Goal: Task Accomplishment & Management: Use online tool/utility

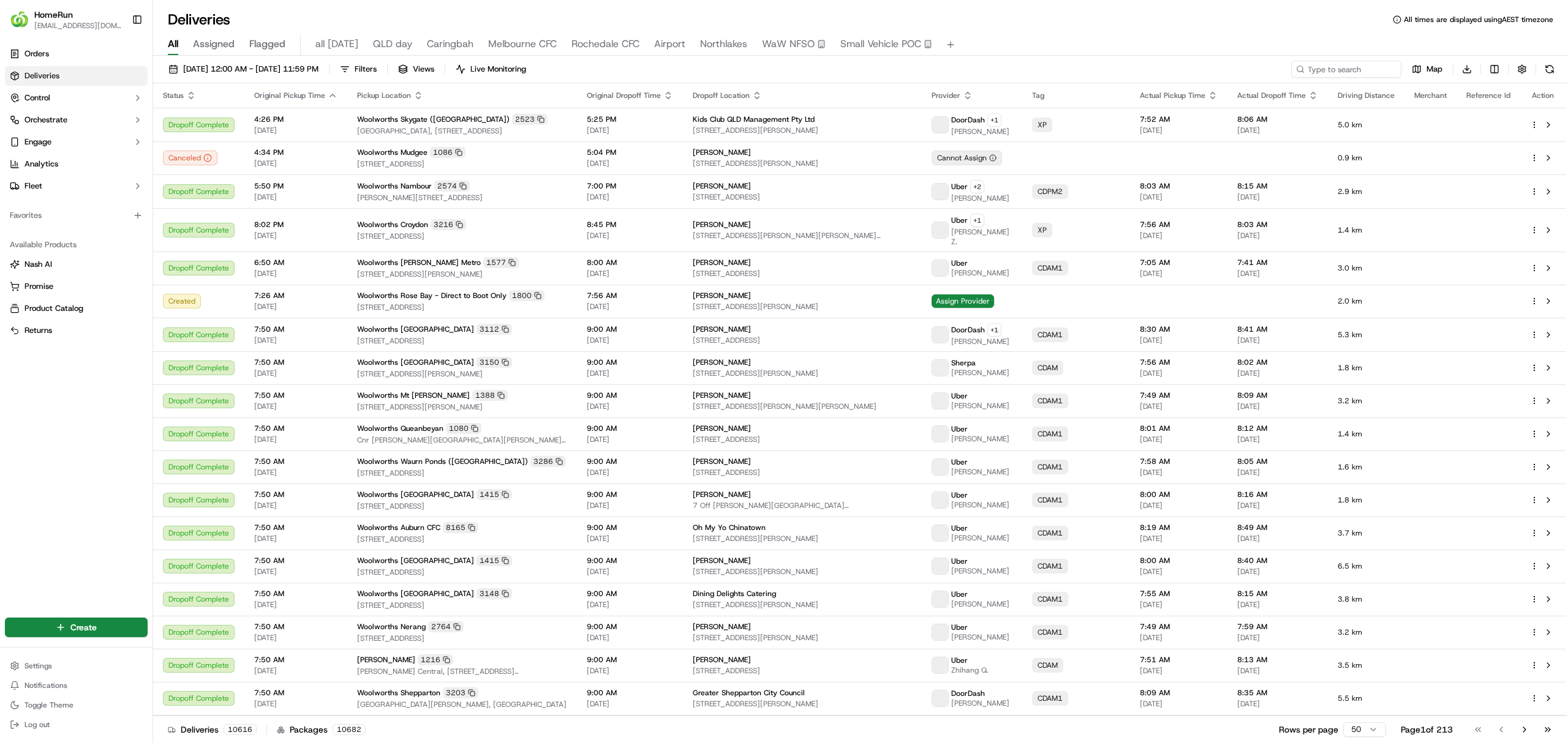
click at [338, 46] on span "all [DATE]" at bounding box center [336, 44] width 43 height 14
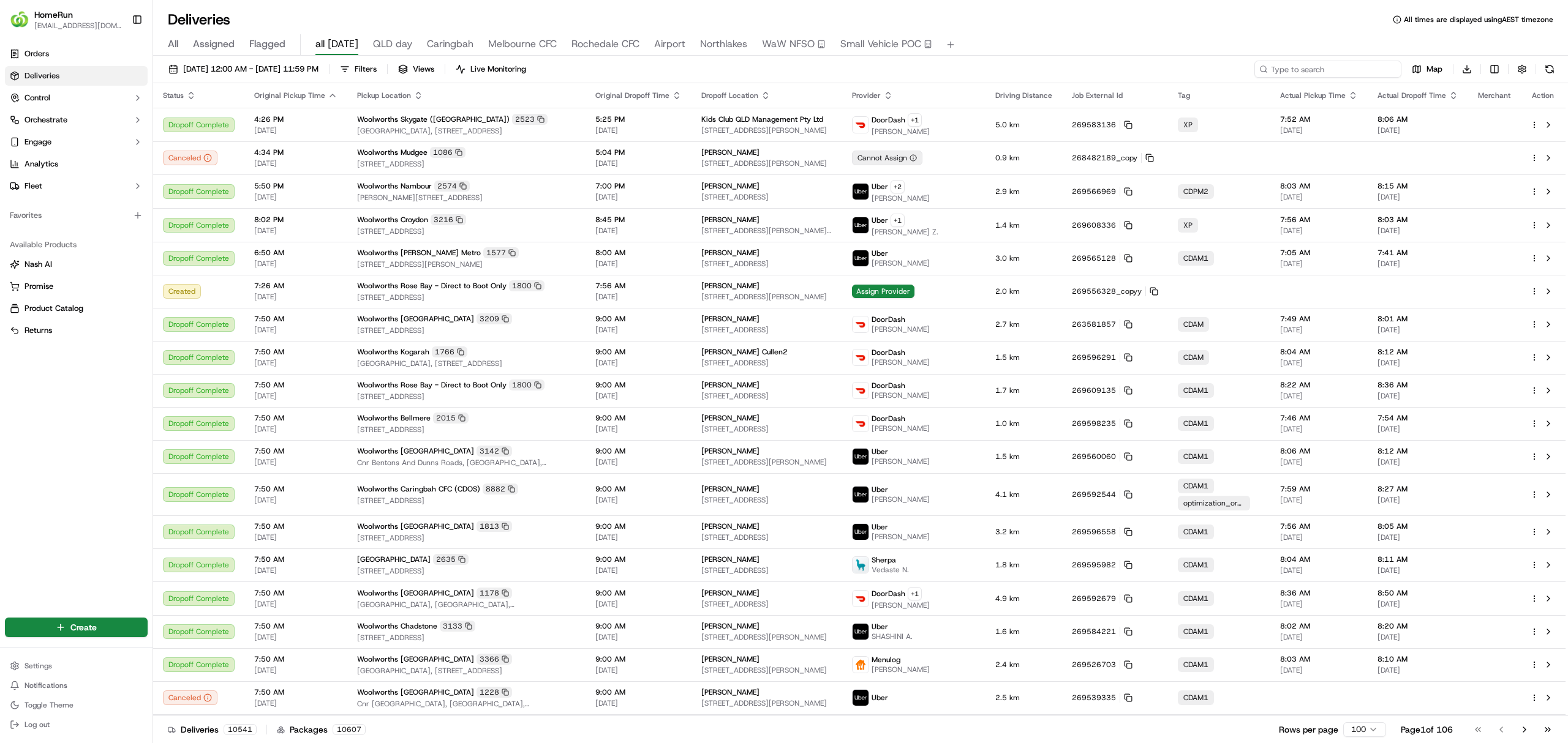
paste input "268482189-copied"
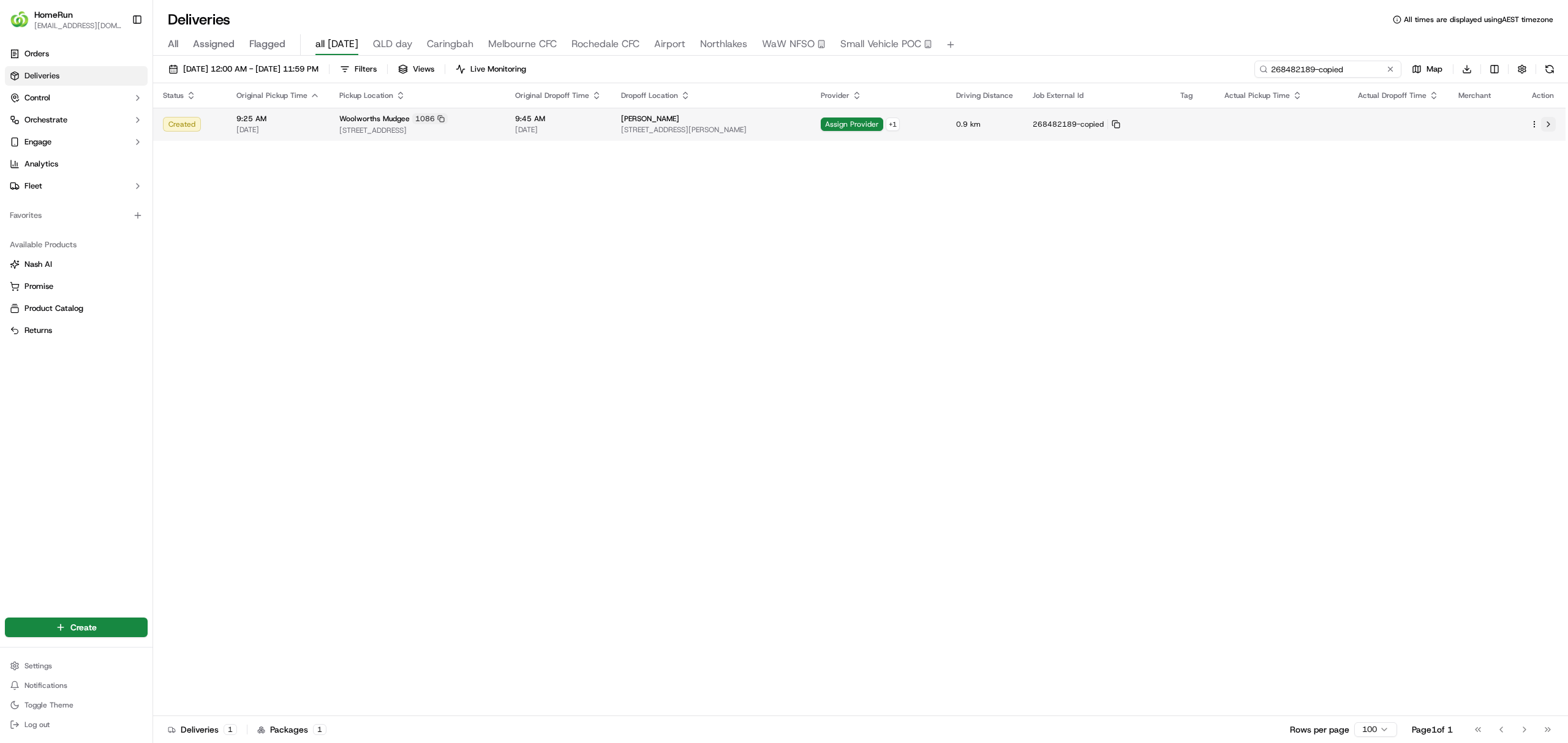
type input "268482189-copied"
click at [1545, 123] on button at bounding box center [1548, 124] width 14 height 14
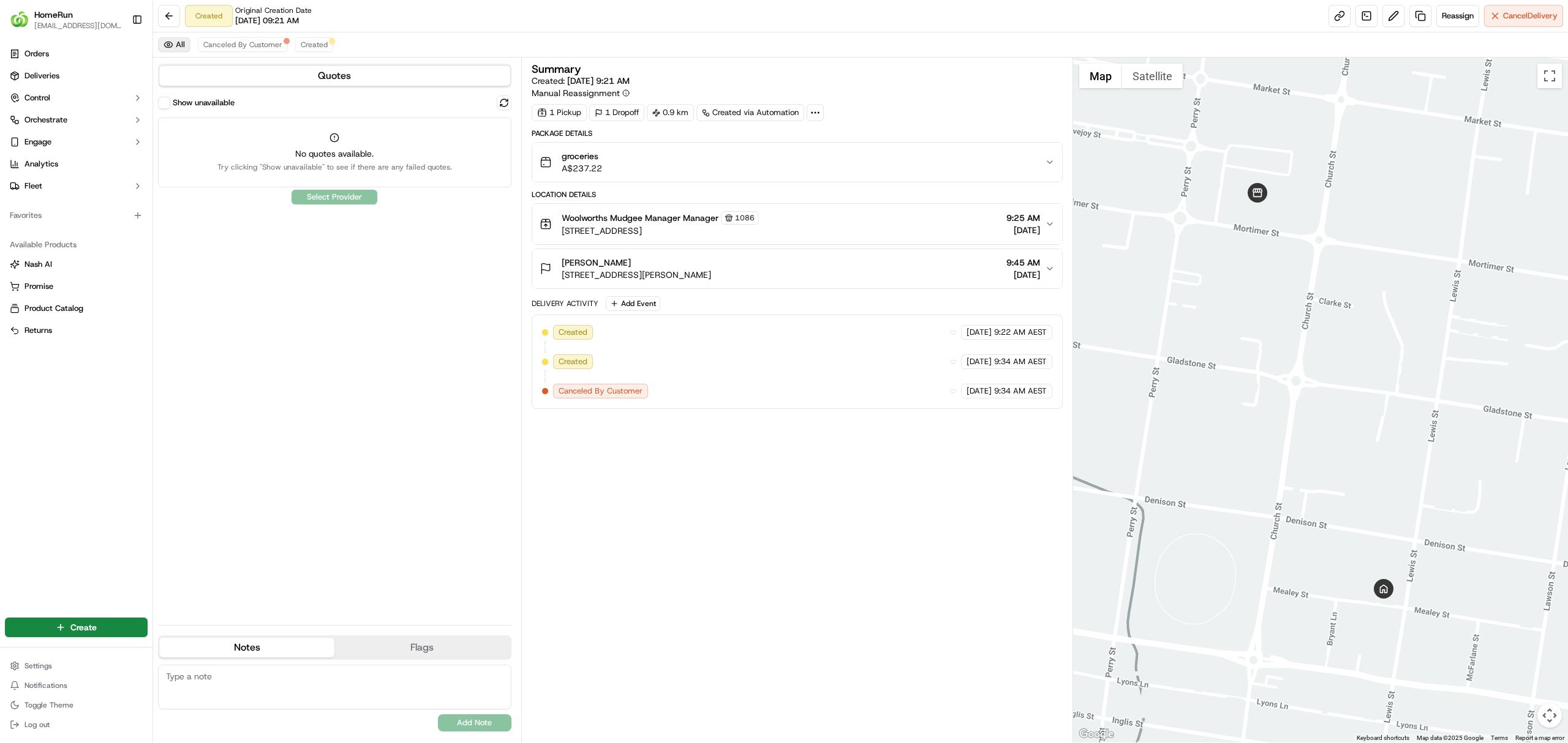
click at [175, 40] on button "All" at bounding box center [174, 45] width 33 height 14
click at [233, 42] on span "Canceled By Customer" at bounding box center [242, 45] width 79 height 10
click at [302, 44] on span "Created" at bounding box center [314, 45] width 27 height 10
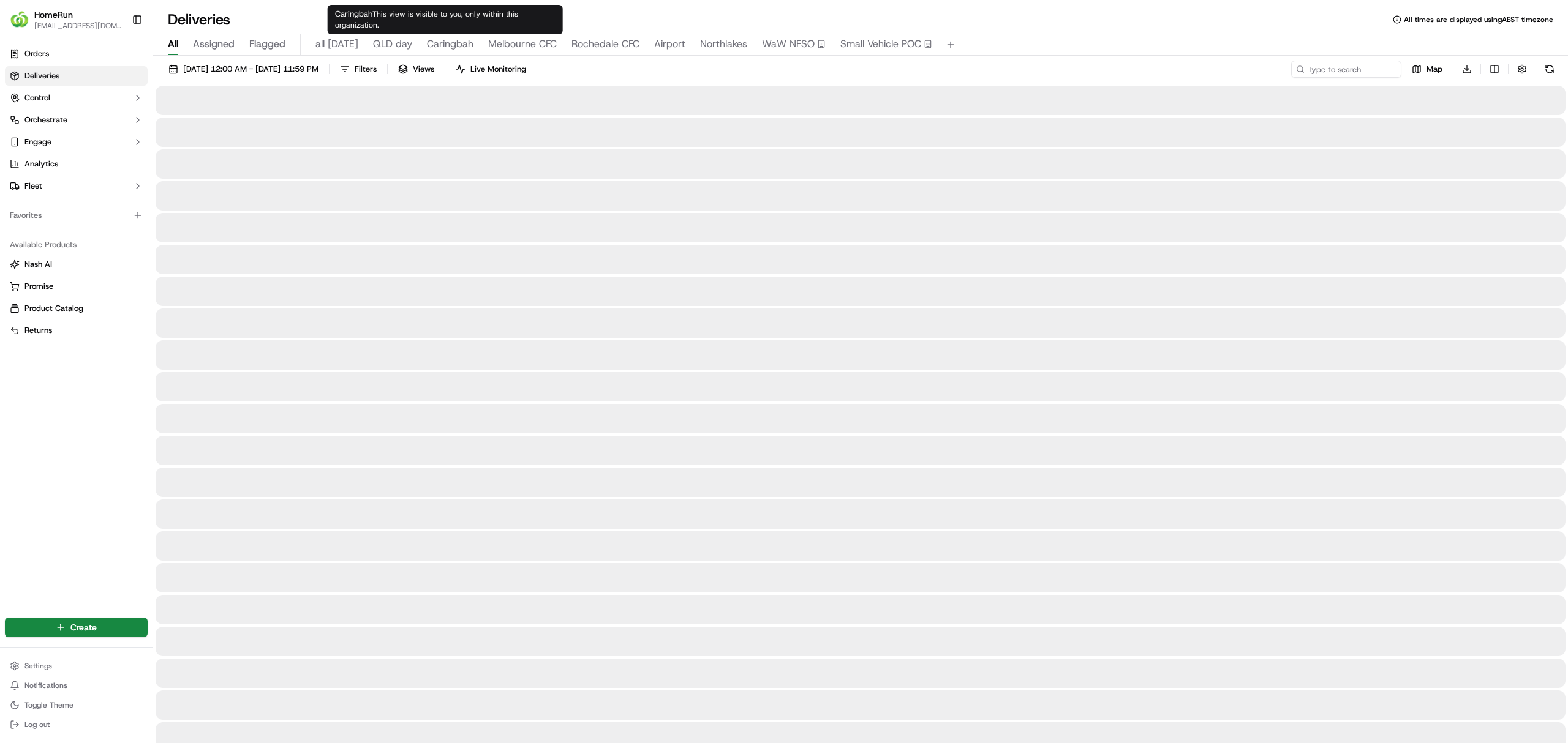
click at [388, 38] on span "QLD day" at bounding box center [393, 44] width 39 height 14
click at [540, 69] on span "Live Monitoring" at bounding box center [511, 69] width 56 height 11
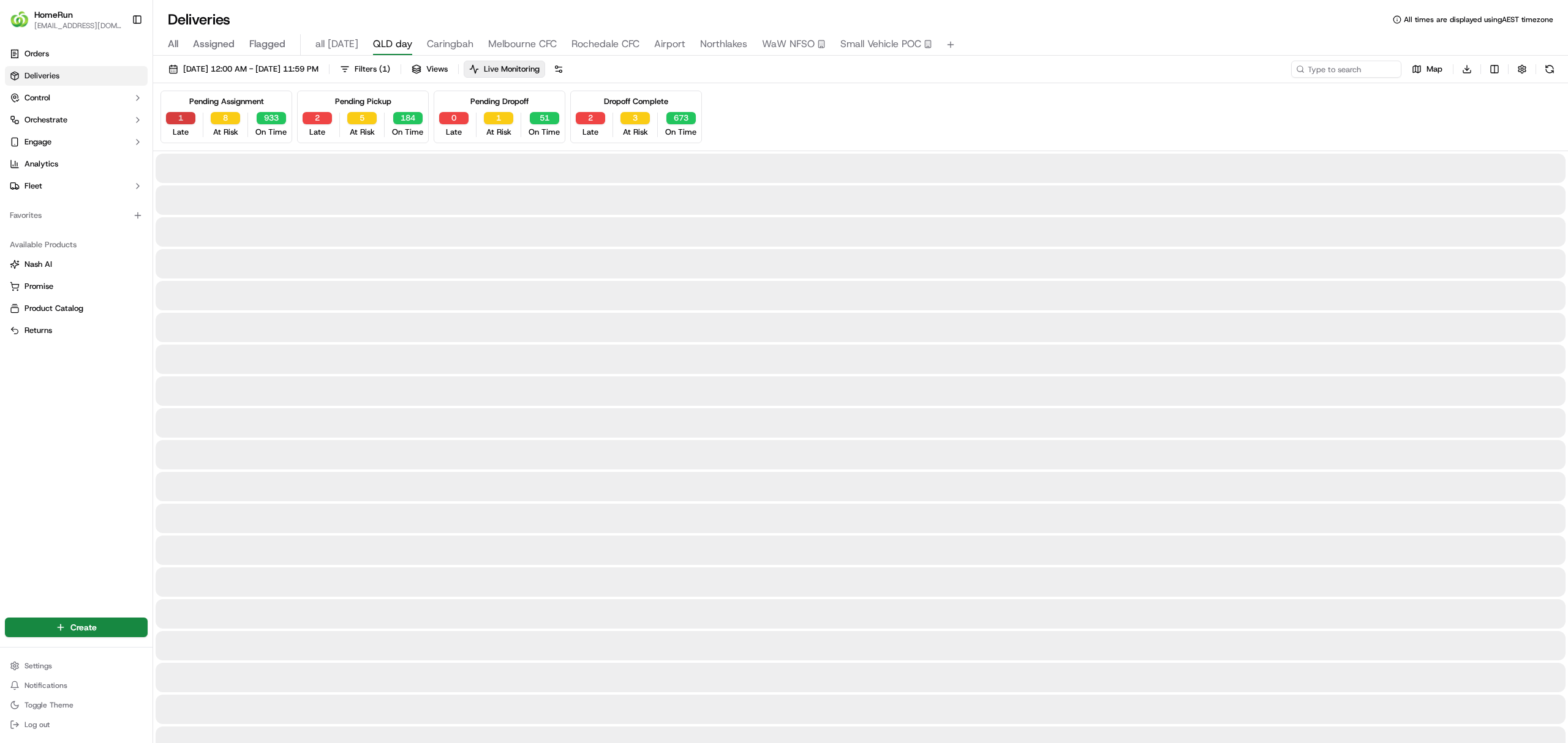
click at [172, 118] on button "1" at bounding box center [180, 118] width 30 height 12
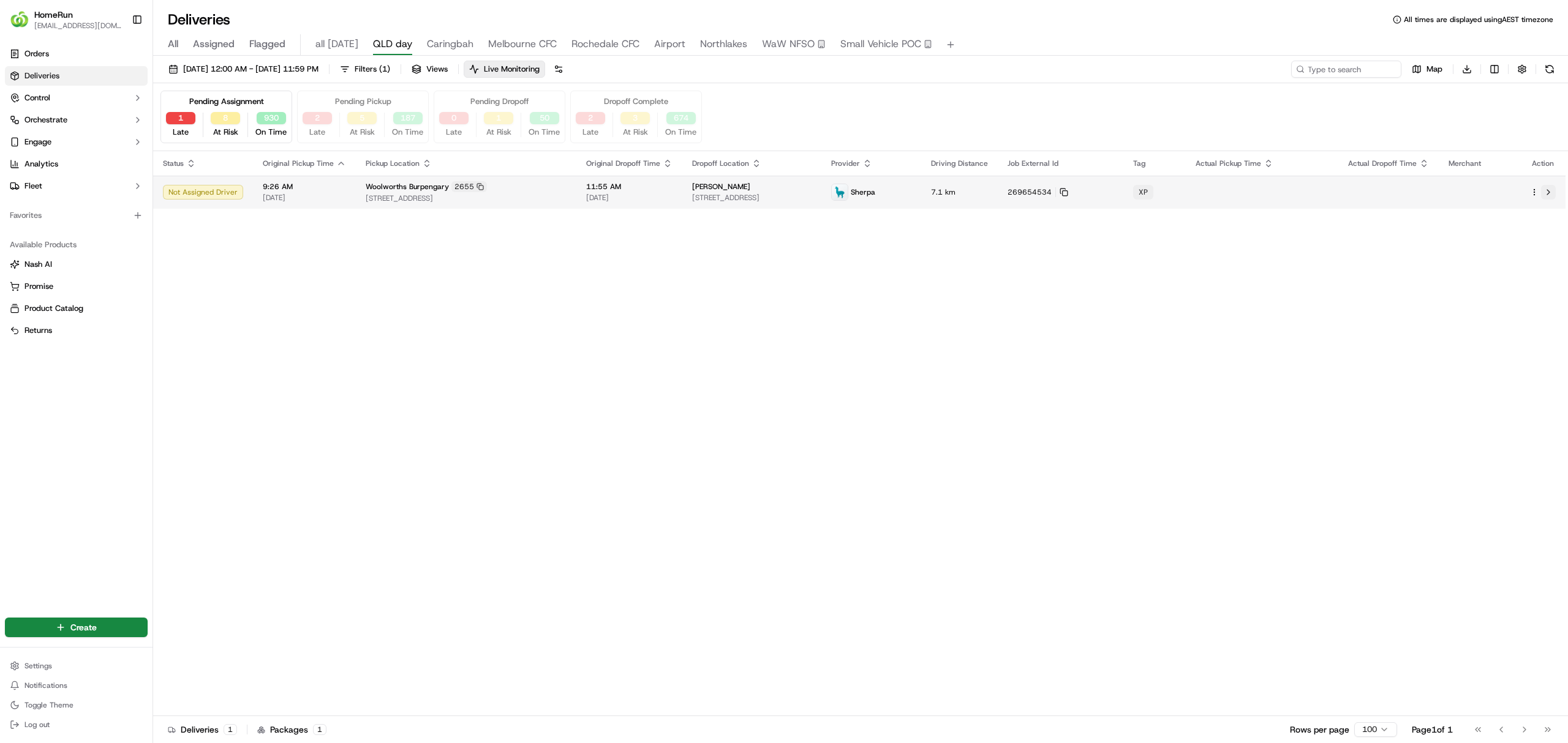
click at [1546, 192] on button at bounding box center [1548, 192] width 14 height 14
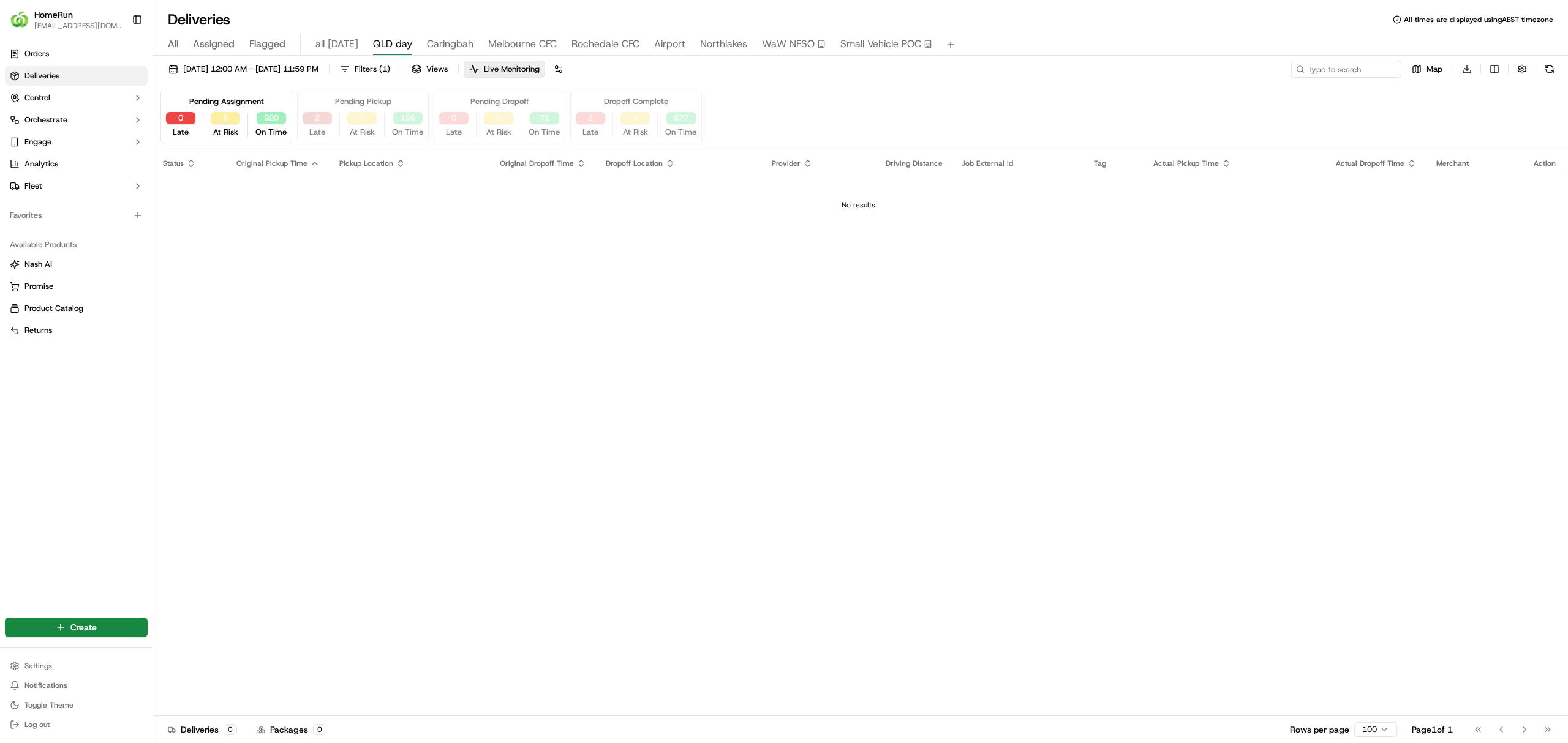
click at [323, 120] on button "2" at bounding box center [317, 118] width 30 height 12
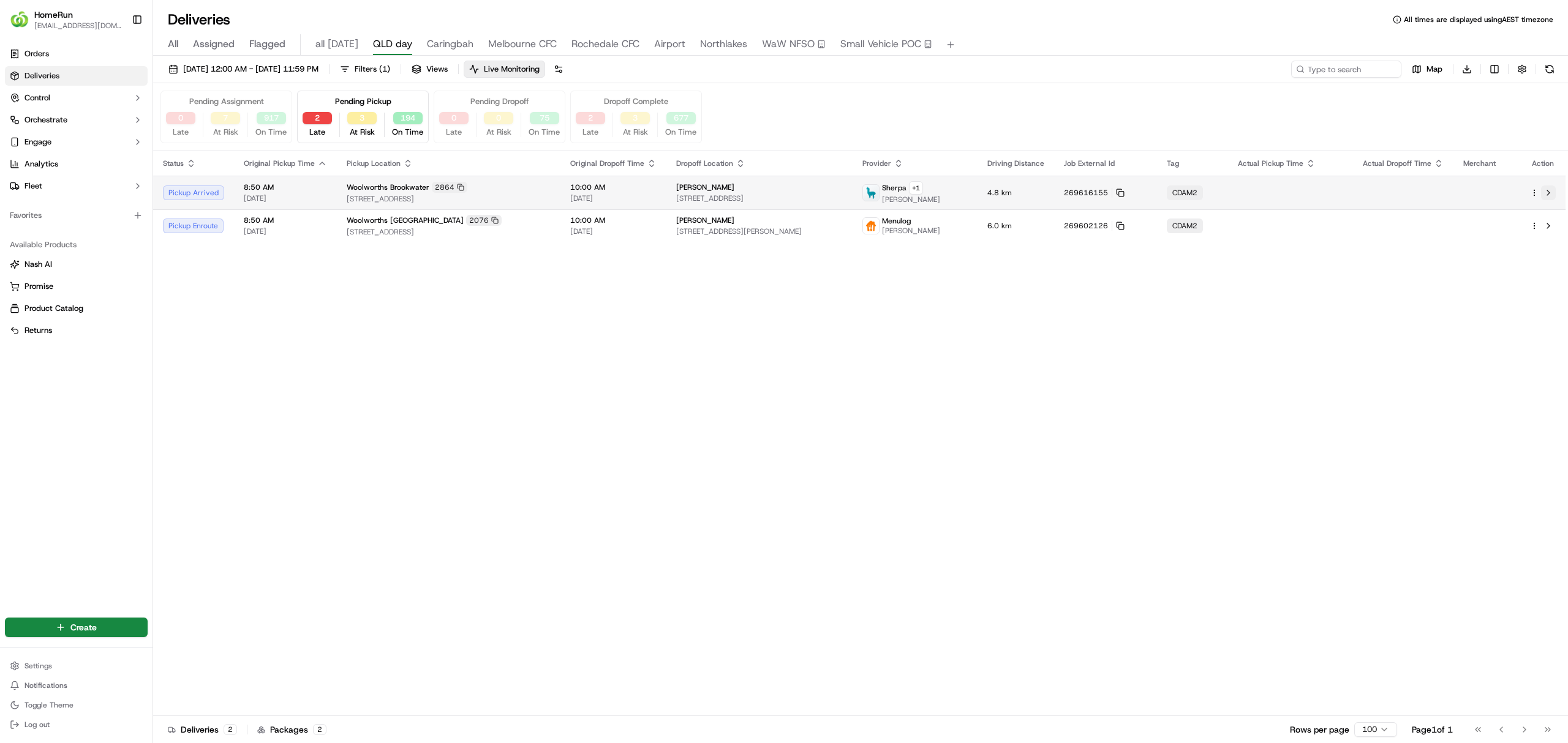
click at [1548, 194] on button at bounding box center [1548, 193] width 14 height 14
click at [1546, 233] on button at bounding box center [1548, 226] width 14 height 14
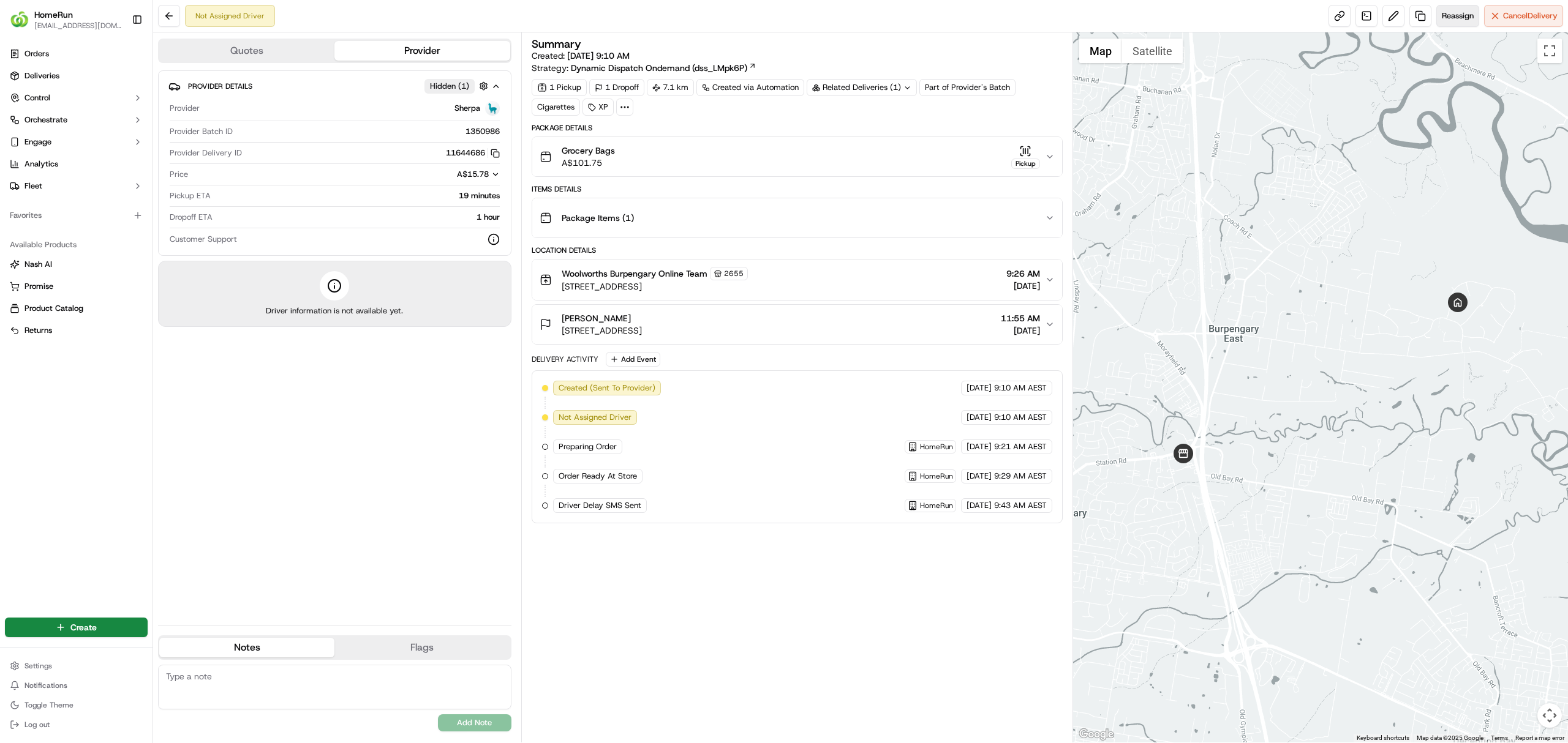
click at [1446, 15] on span "Reassign" at bounding box center [1457, 15] width 32 height 11
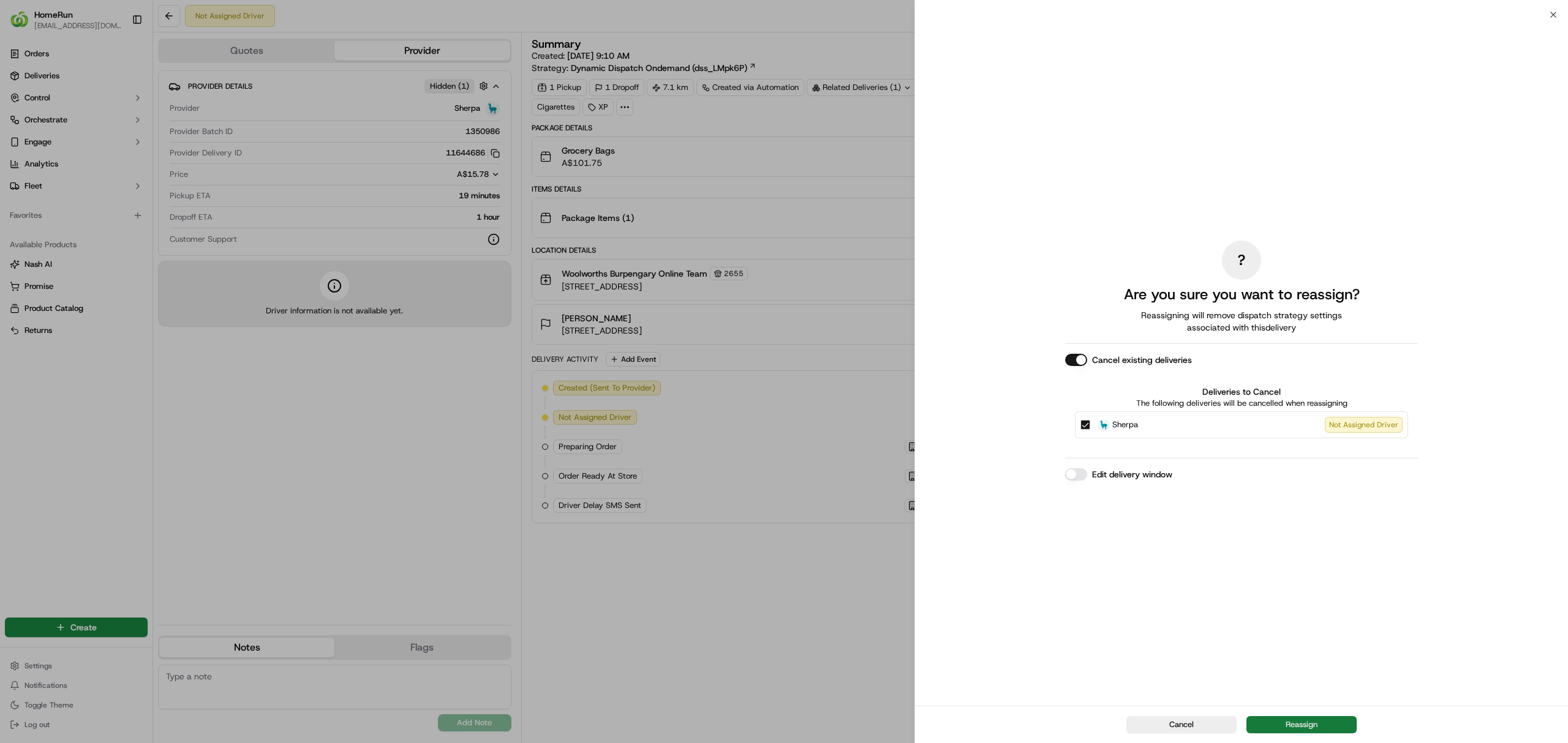
click at [1305, 723] on button "Reassign" at bounding box center [1301, 725] width 110 height 17
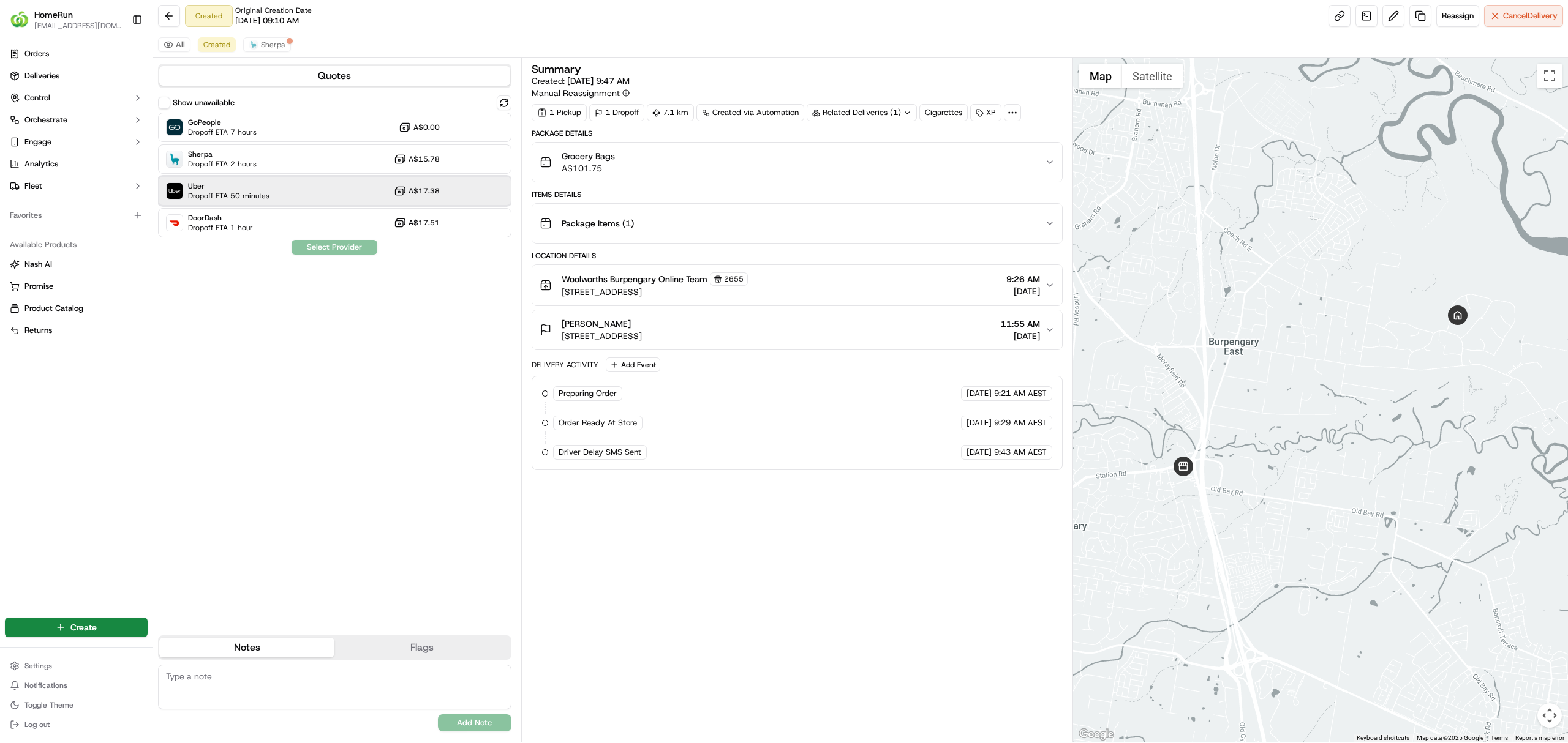
click at [226, 189] on span "Uber" at bounding box center [229, 186] width 82 height 10
click at [323, 246] on button "Assign Provider" at bounding box center [334, 247] width 87 height 14
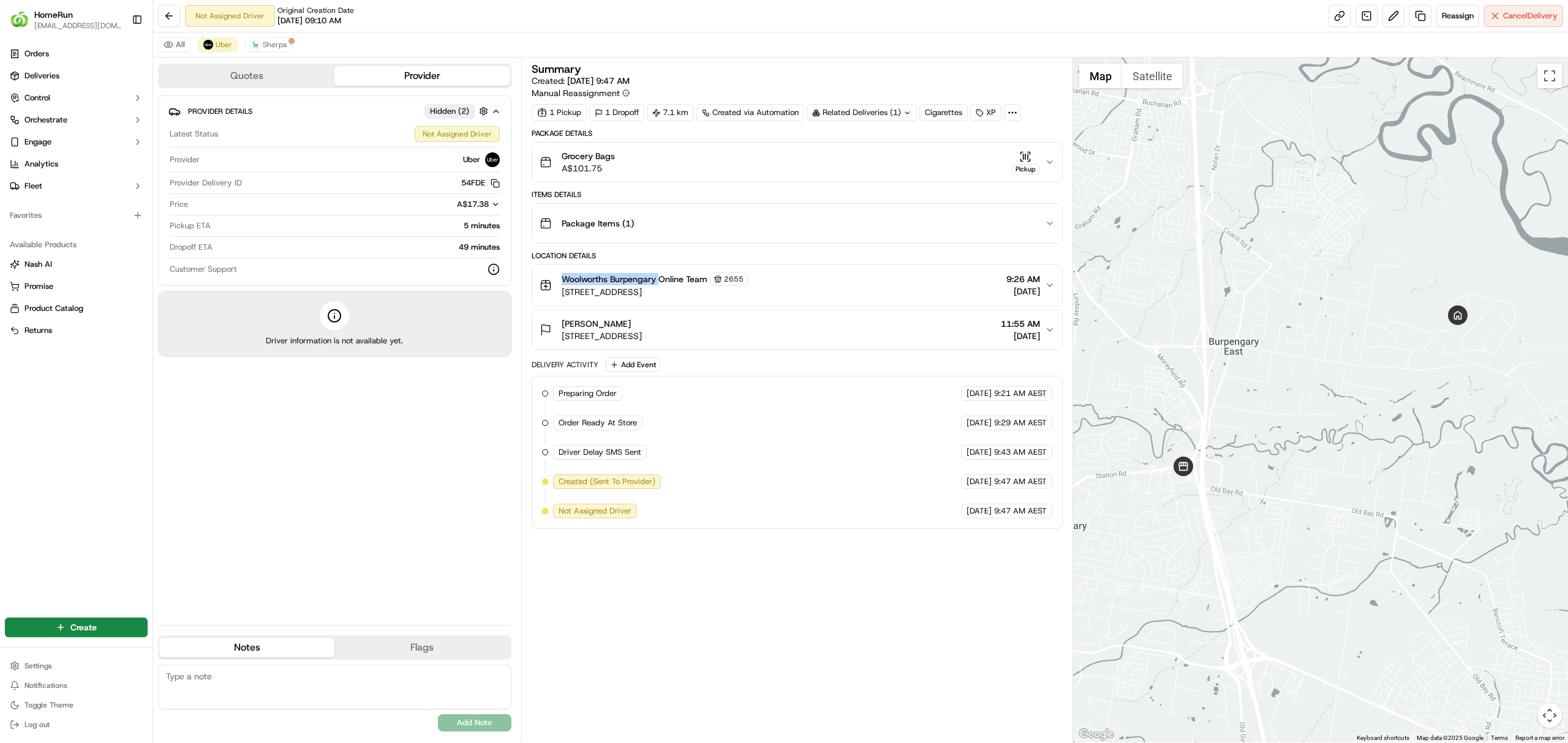
drag, startPoint x: 564, startPoint y: 280, endPoint x: 660, endPoint y: 285, distance: 96.1
click at [660, 285] on span "Woolworths Burpengary Online Team" at bounding box center [635, 279] width 146 height 12
copy span "Woolworths Burpengary"
drag, startPoint x: 561, startPoint y: 340, endPoint x: 687, endPoint y: 343, distance: 126.0
click at [642, 342] on span "[STREET_ADDRESS]" at bounding box center [602, 335] width 80 height 12
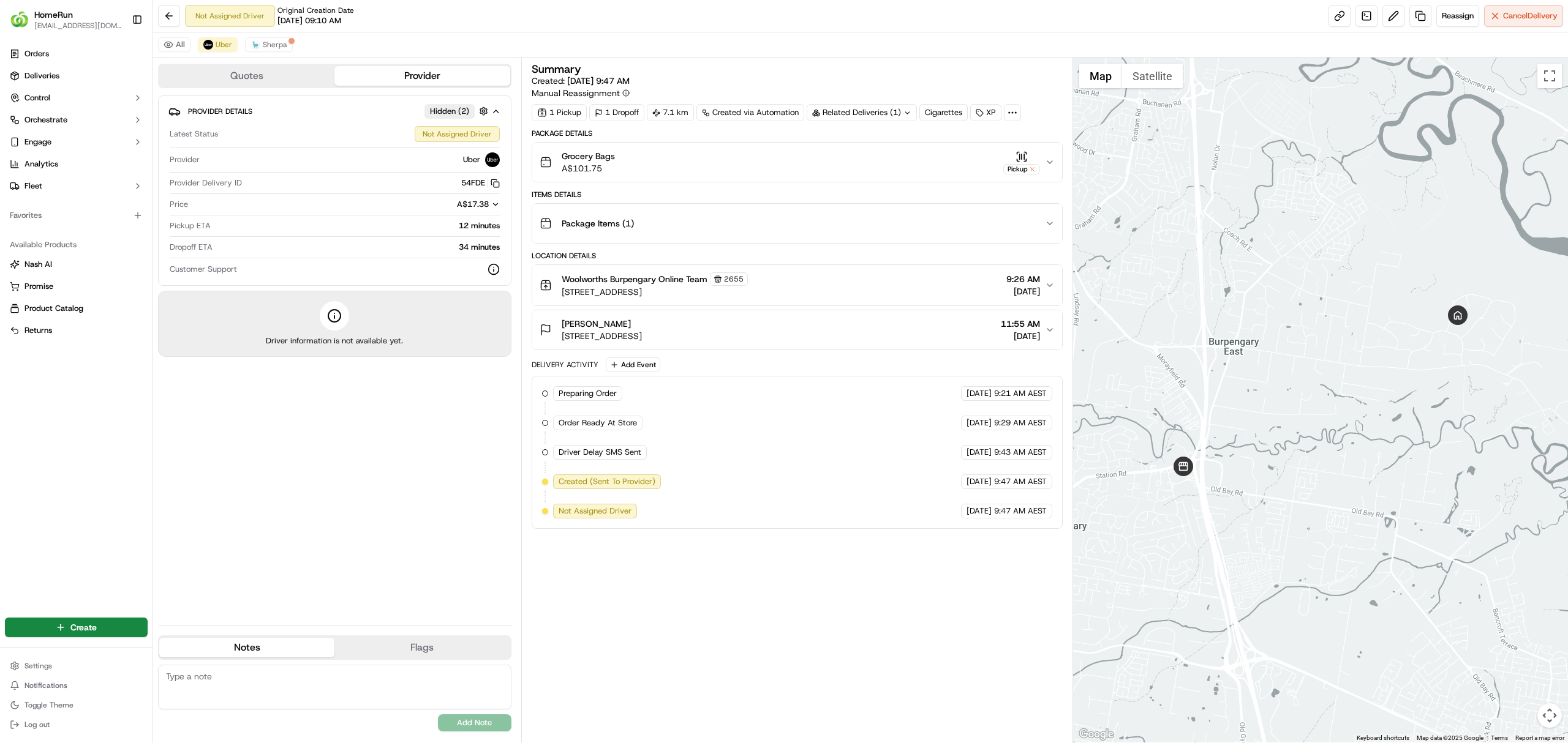
drag, startPoint x: 664, startPoint y: 332, endPoint x: 689, endPoint y: 339, distance: 26.0
click at [642, 339] on span "[STREET_ADDRESS]" at bounding box center [602, 335] width 80 height 12
copy span "[STREET_ADDRESS]"
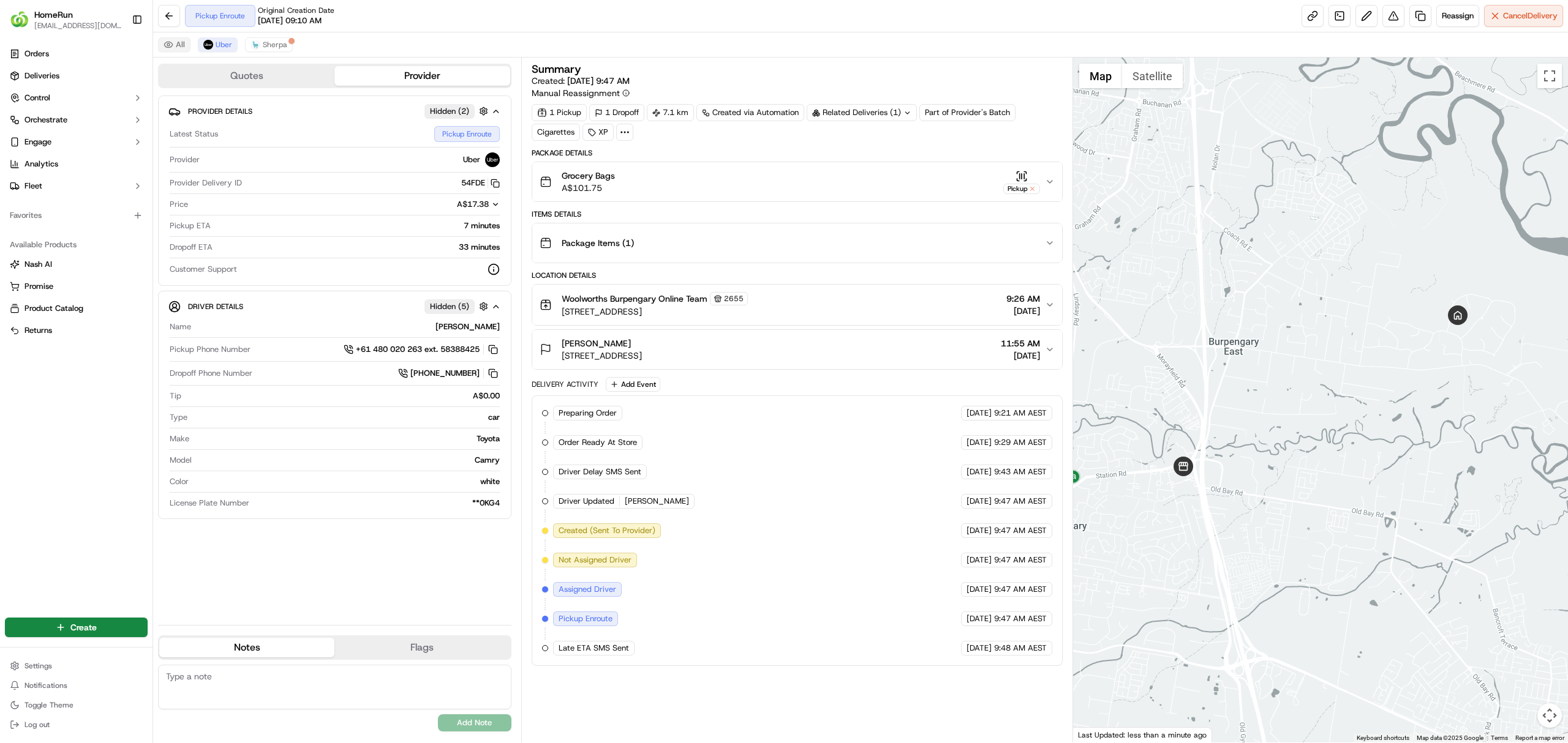
click at [180, 42] on button "All" at bounding box center [174, 45] width 33 height 14
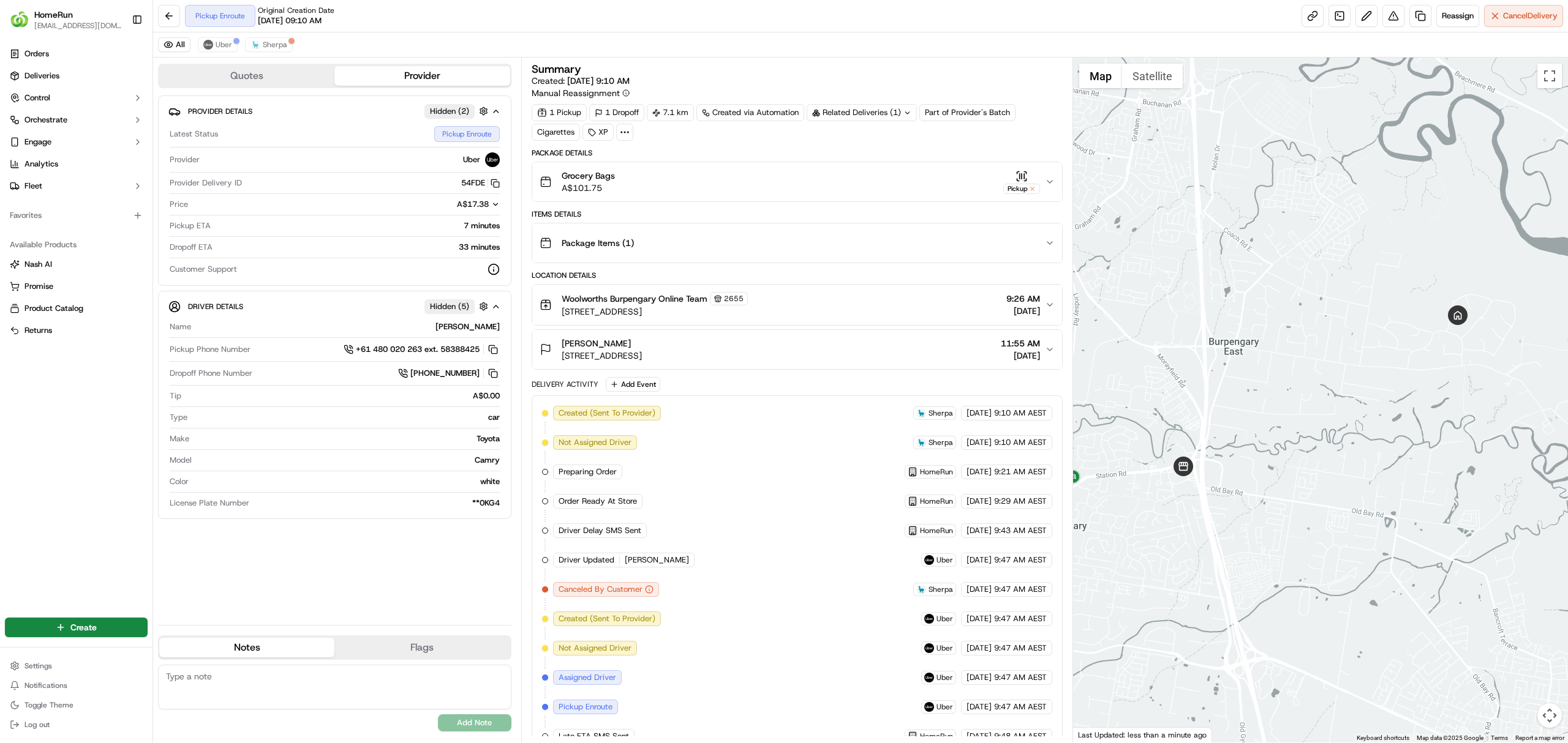
scroll to position [25, 0]
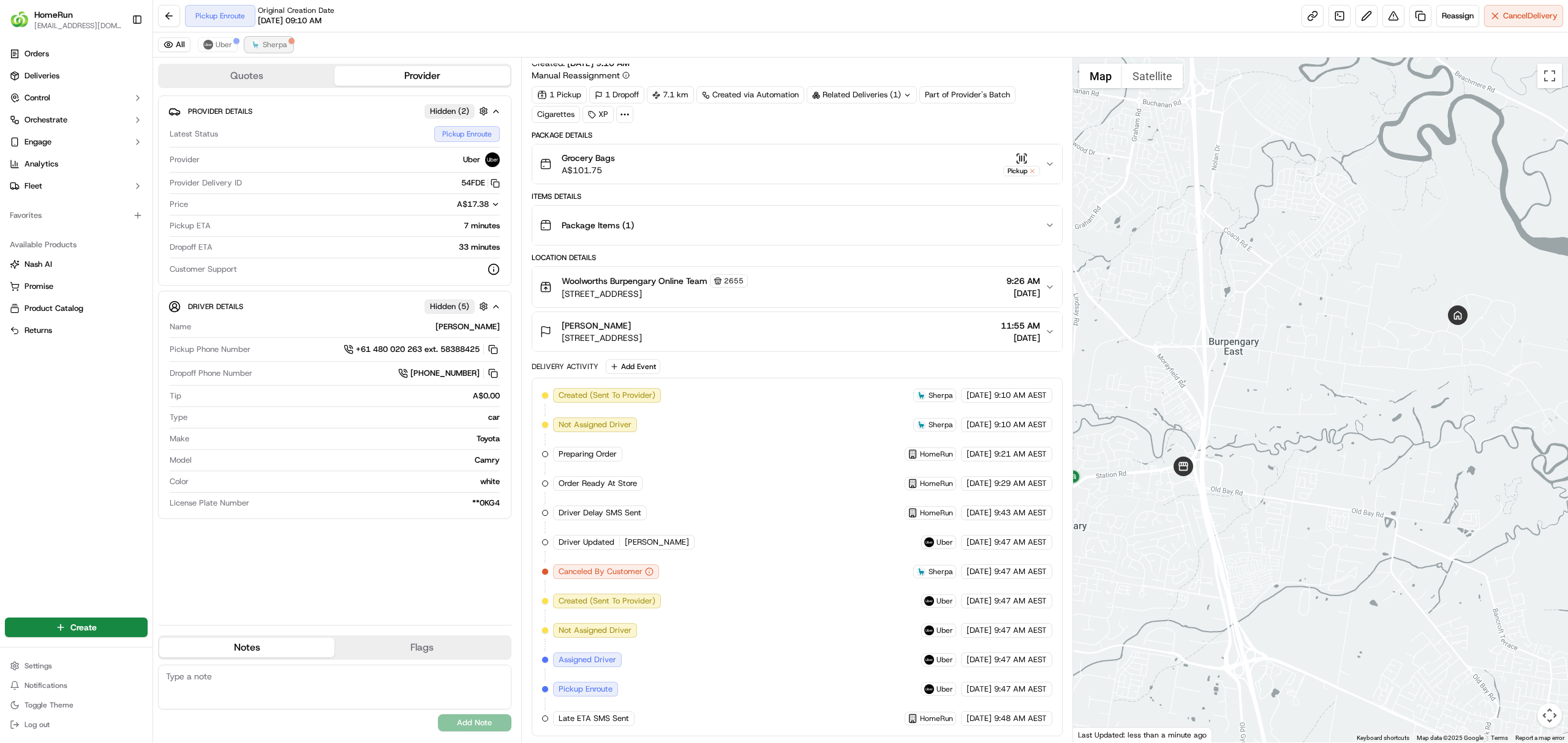
click at [260, 46] on button "Sherpa" at bounding box center [269, 45] width 48 height 14
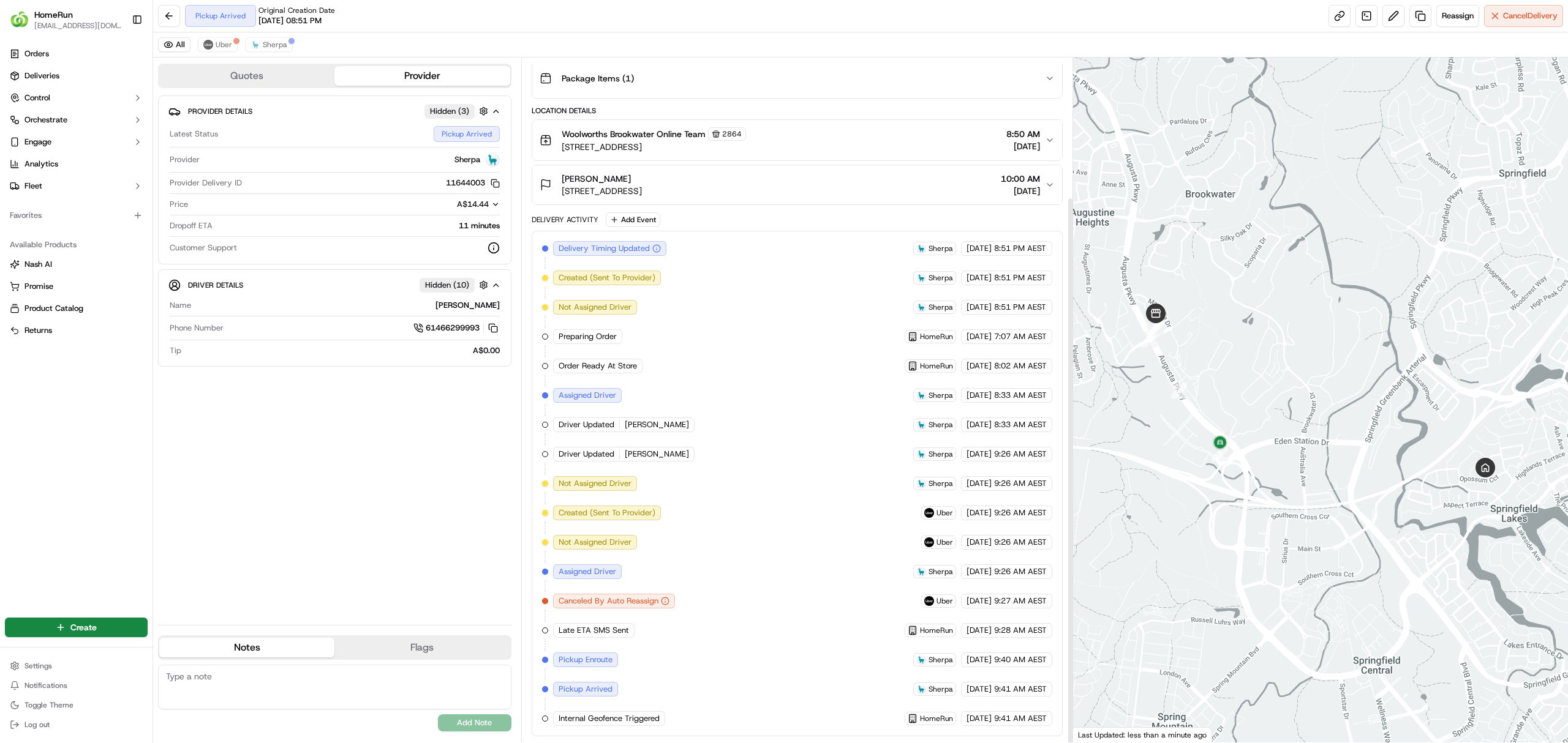
scroll to position [174, 0]
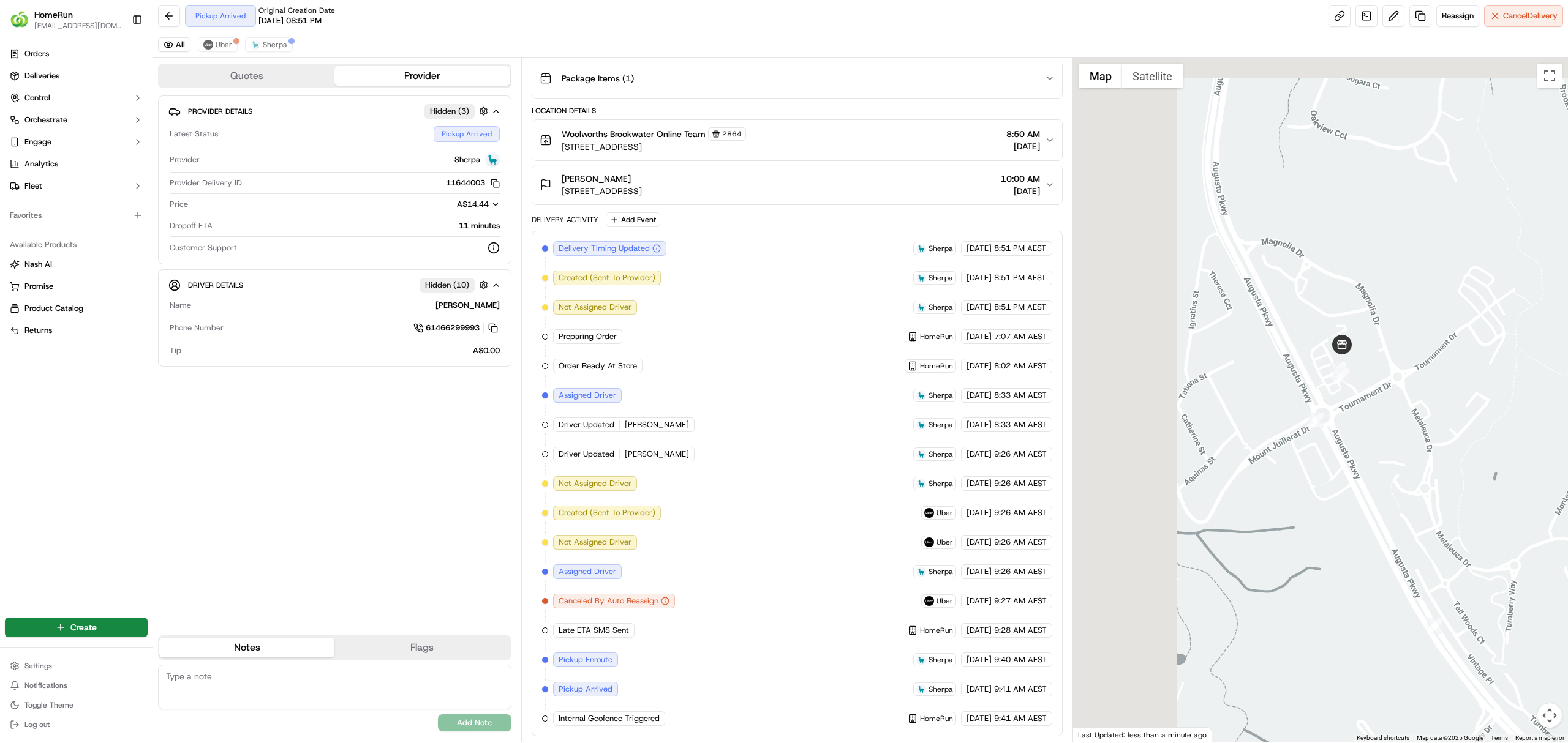
drag, startPoint x: 1181, startPoint y: 356, endPoint x: 1368, endPoint y: 460, distance: 214.0
click at [1370, 461] on div at bounding box center [1321, 400] width 495 height 685
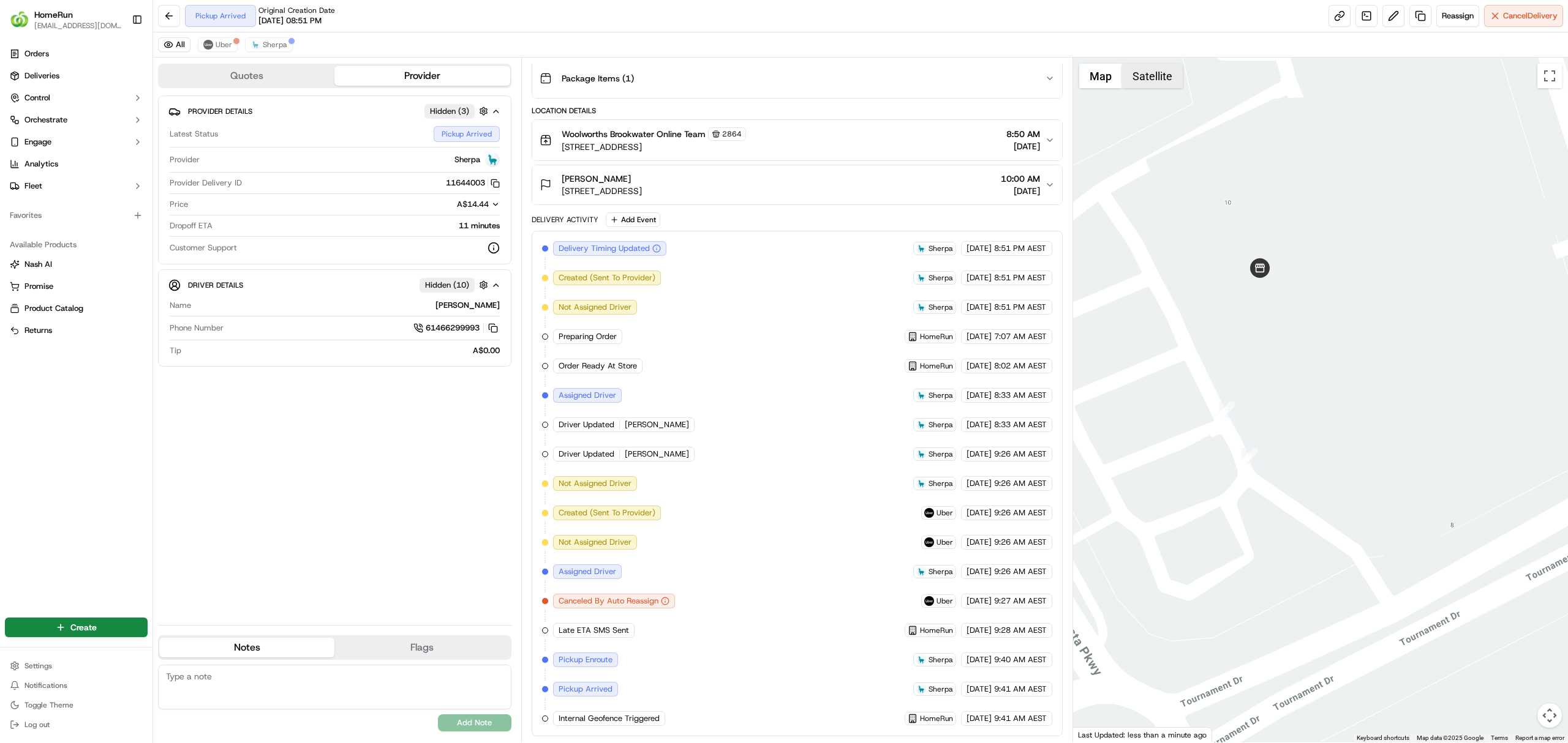
click at [1149, 79] on button "Satellite" at bounding box center [1152, 76] width 61 height 25
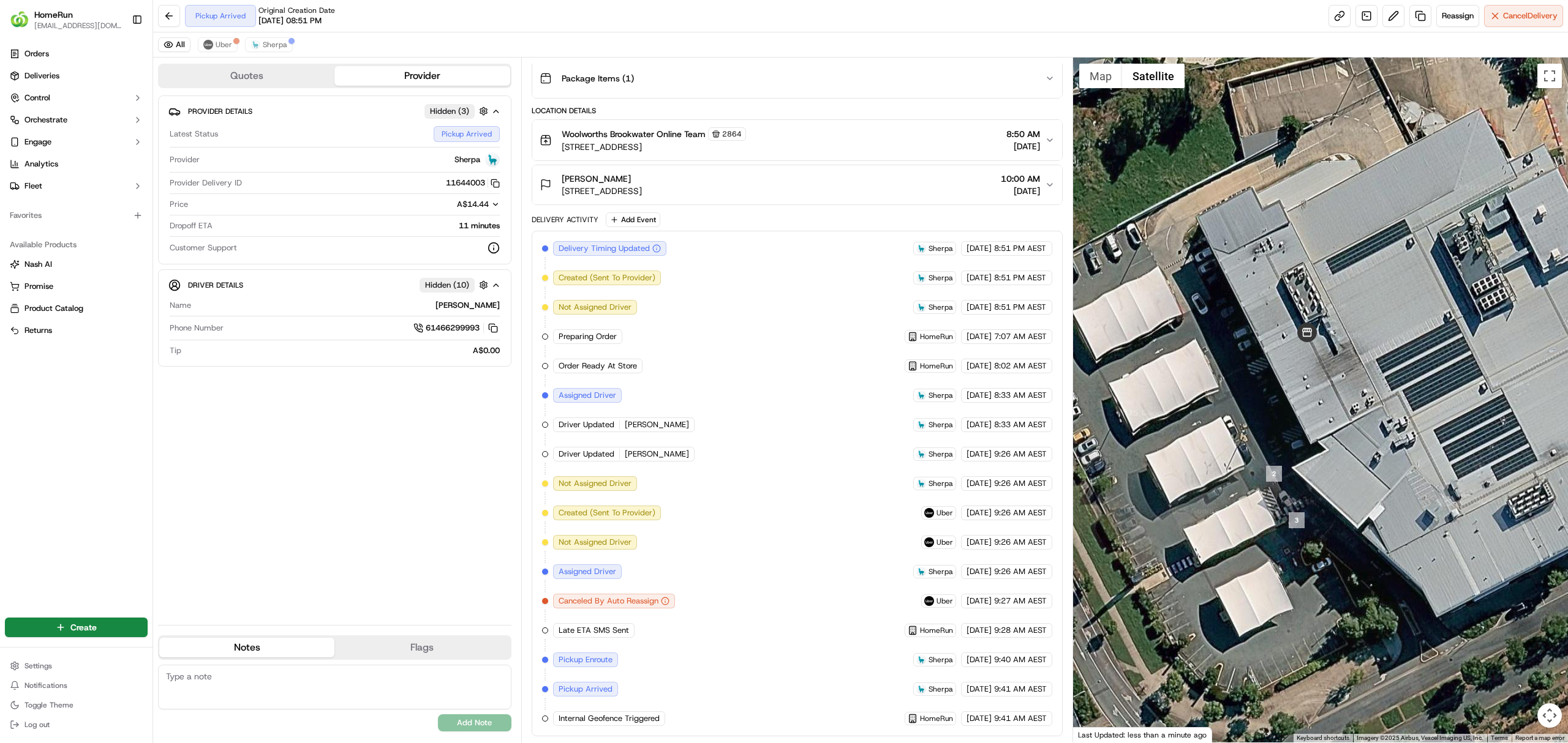
drag, startPoint x: 1198, startPoint y: 390, endPoint x: 1297, endPoint y: 375, distance: 100.1
click at [1297, 375] on div at bounding box center [1321, 400] width 495 height 685
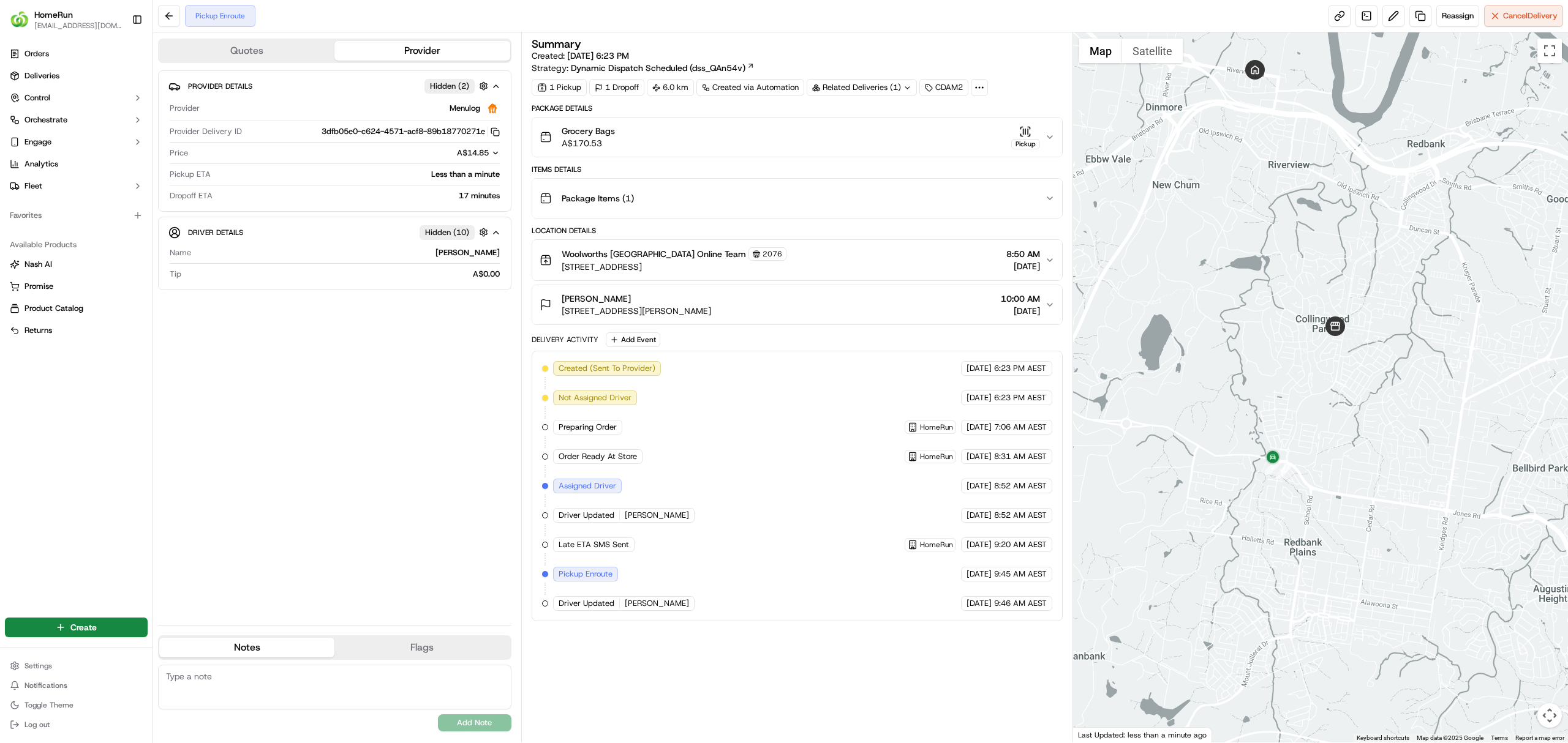
drag, startPoint x: 1266, startPoint y: 573, endPoint x: 1223, endPoint y: 400, distance: 178.3
click at [1223, 400] on div at bounding box center [1321, 387] width 495 height 710
